Goal: Task Accomplishment & Management: Use online tool/utility

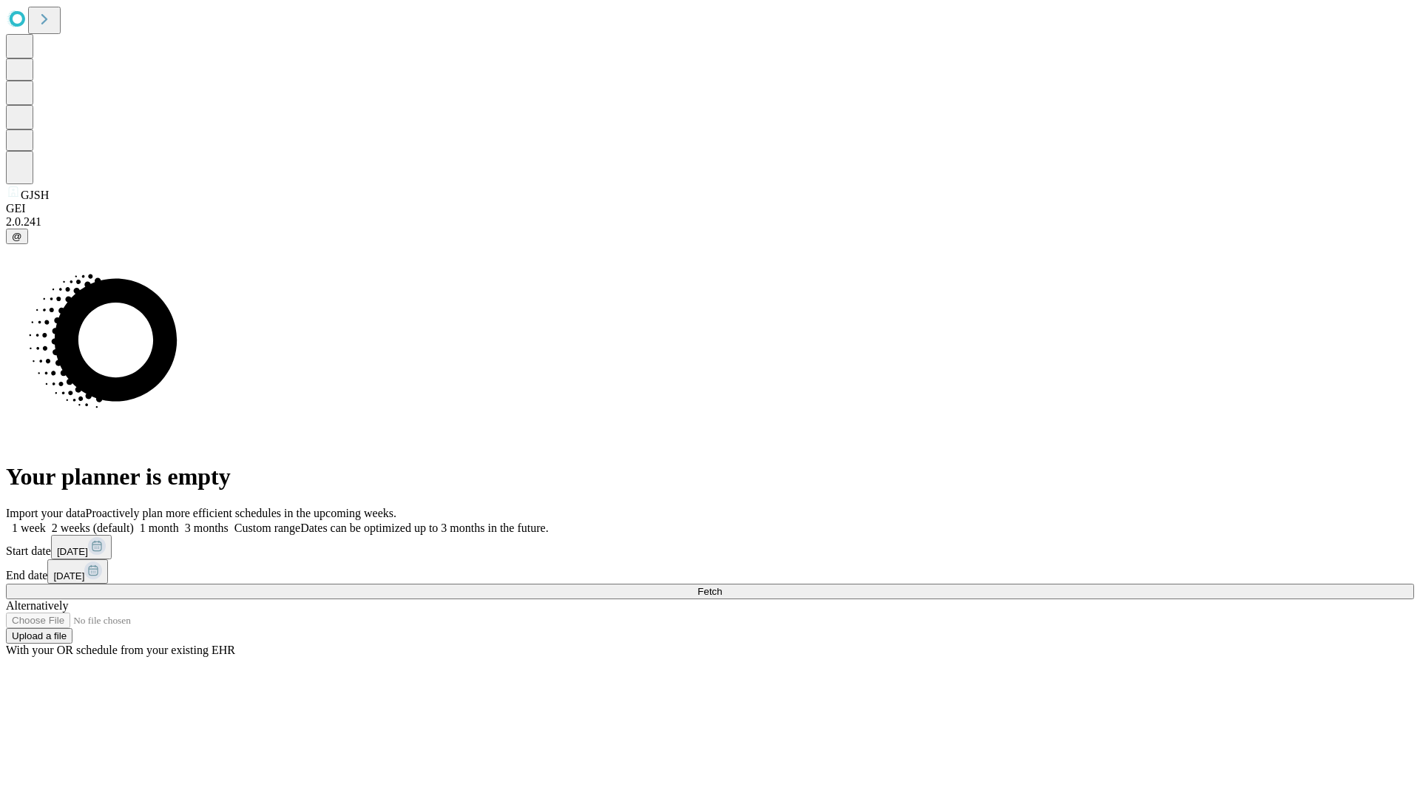
click at [722, 586] on span "Fetch" at bounding box center [710, 591] width 24 height 11
